Goal: Information Seeking & Learning: Find specific fact

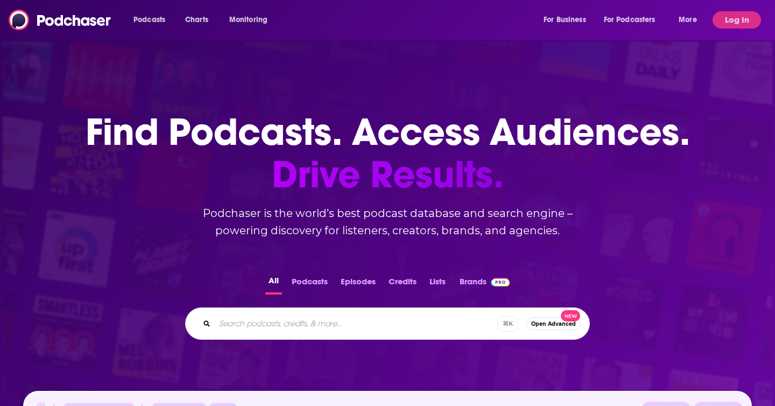
click at [233, 49] on div at bounding box center [194, 293] width 388 height 508
click at [363, 320] on input "Search podcasts, credits, & more..." at bounding box center [356, 323] width 283 height 17
type input "stupidity"
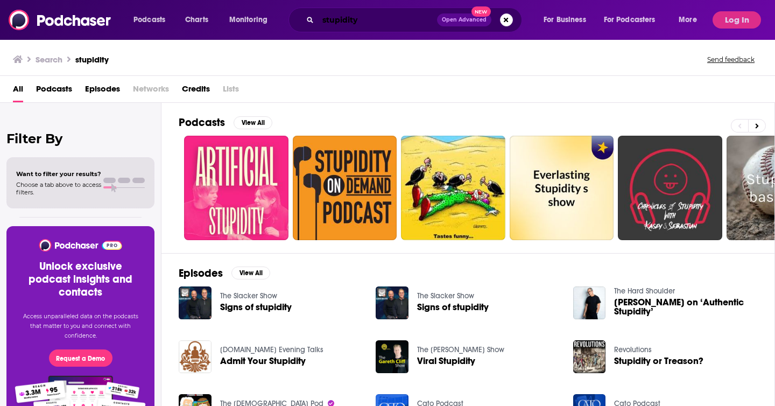
click at [347, 25] on input "stupidity" at bounding box center [377, 19] width 119 height 17
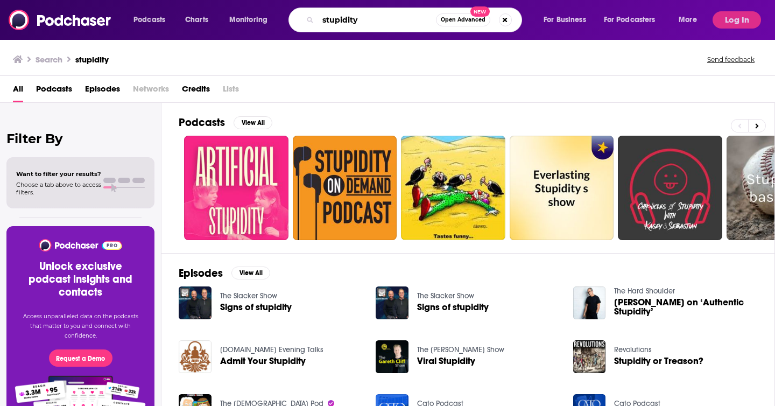
click at [347, 25] on input "stupidity" at bounding box center [377, 19] width 118 height 17
type input "[PERSON_NAME]"
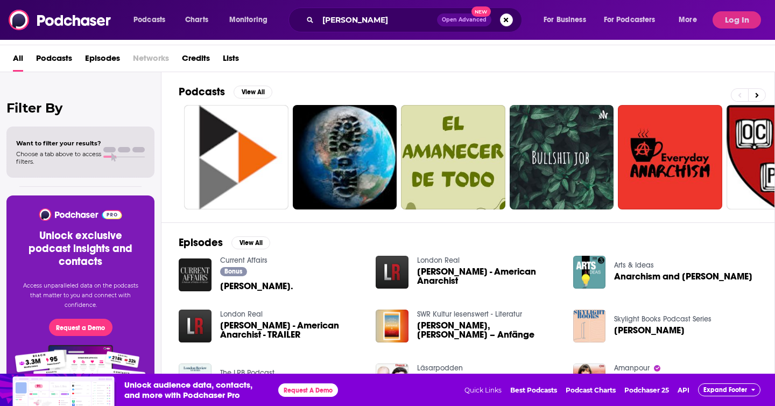
scroll to position [171, 0]
